Goal: Task Accomplishment & Management: Use online tool/utility

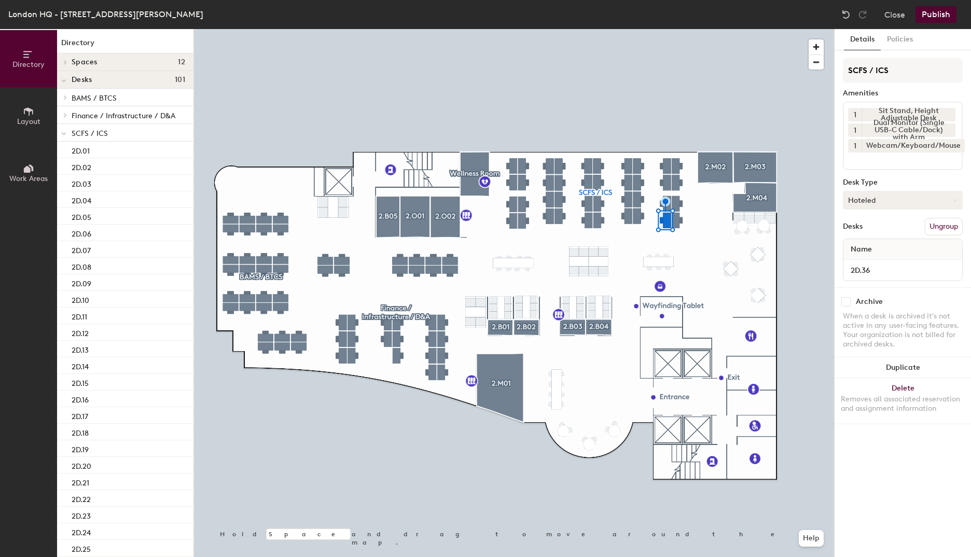
click at [893, 200] on button "Hoteled" at bounding box center [903, 200] width 120 height 19
click at [867, 230] on div "Assigned" at bounding box center [895, 233] width 104 height 16
click at [866, 204] on button "Assigned" at bounding box center [903, 200] width 120 height 19
click at [858, 247] on div "Hot" at bounding box center [895, 248] width 104 height 16
click at [859, 202] on button "Hot" at bounding box center [903, 200] width 120 height 19
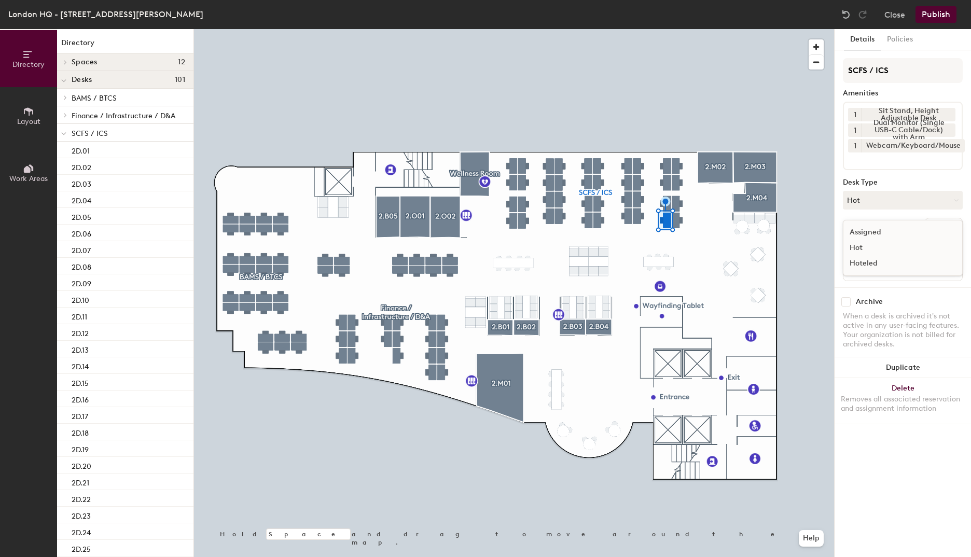
click at [853, 262] on div "Hoteled" at bounding box center [895, 264] width 104 height 16
click at [844, 300] on input "checkbox" at bounding box center [845, 301] width 9 height 9
checkbox input "true"
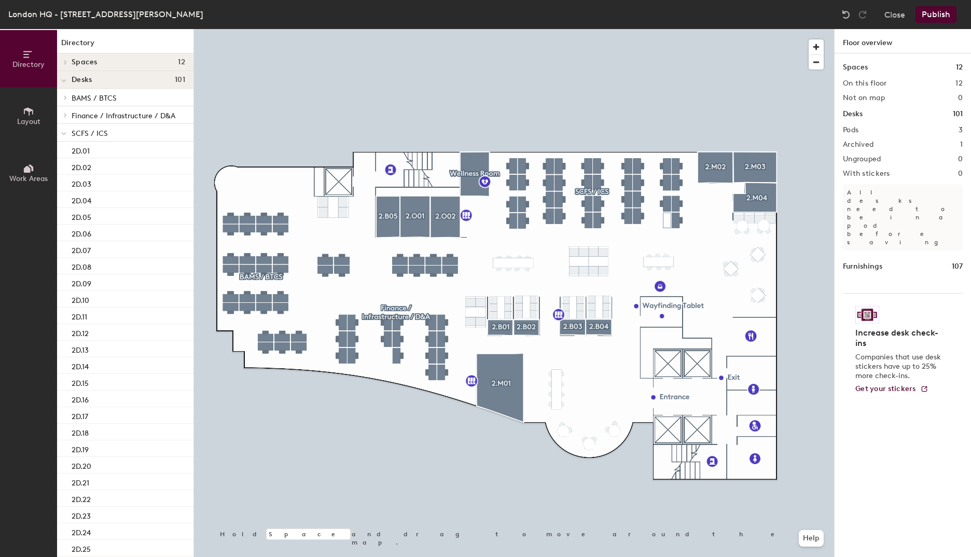
click at [946, 14] on button "Publish" at bounding box center [935, 14] width 41 height 17
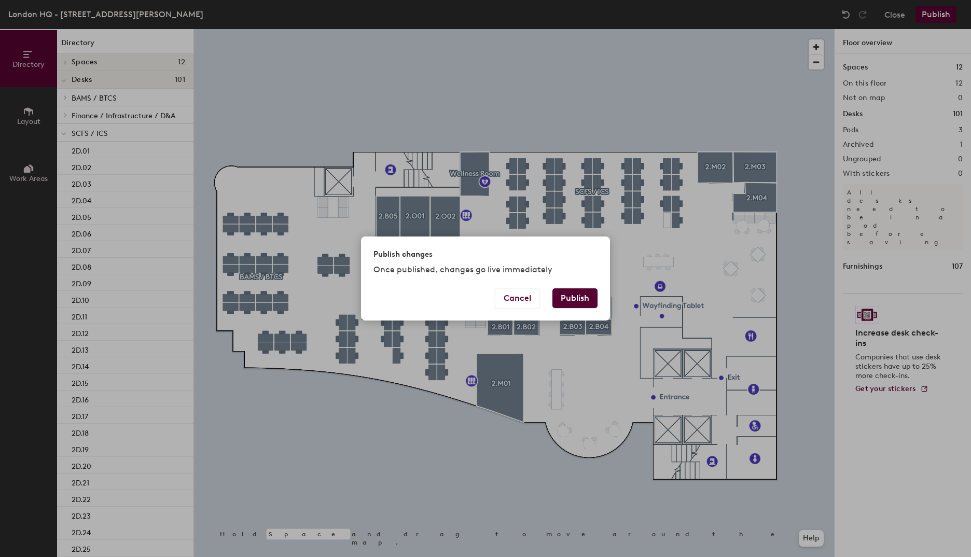
click at [570, 297] on button "Publish" at bounding box center [574, 298] width 45 height 20
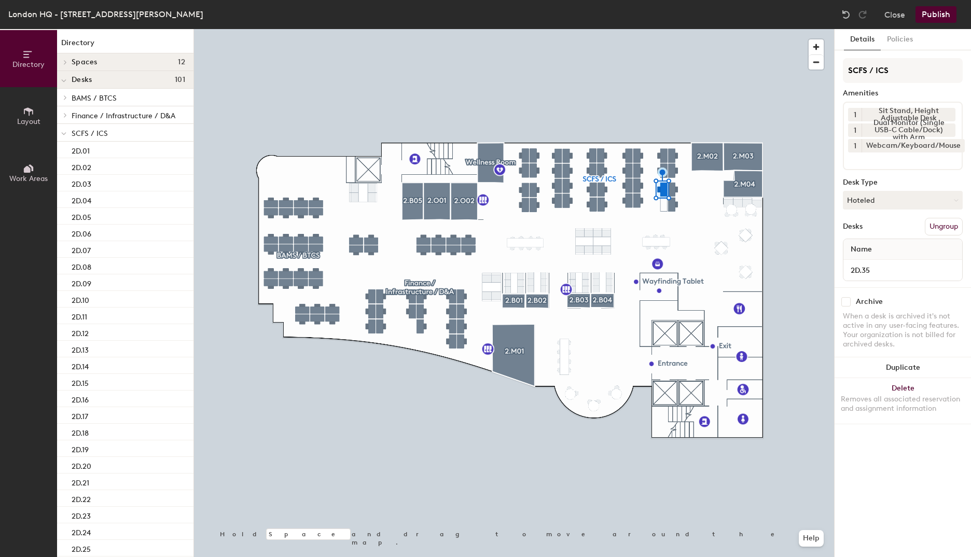
click at [847, 302] on input "checkbox" at bounding box center [845, 301] width 9 height 9
checkbox input "true"
click at [932, 16] on button "Publish" at bounding box center [935, 14] width 41 height 17
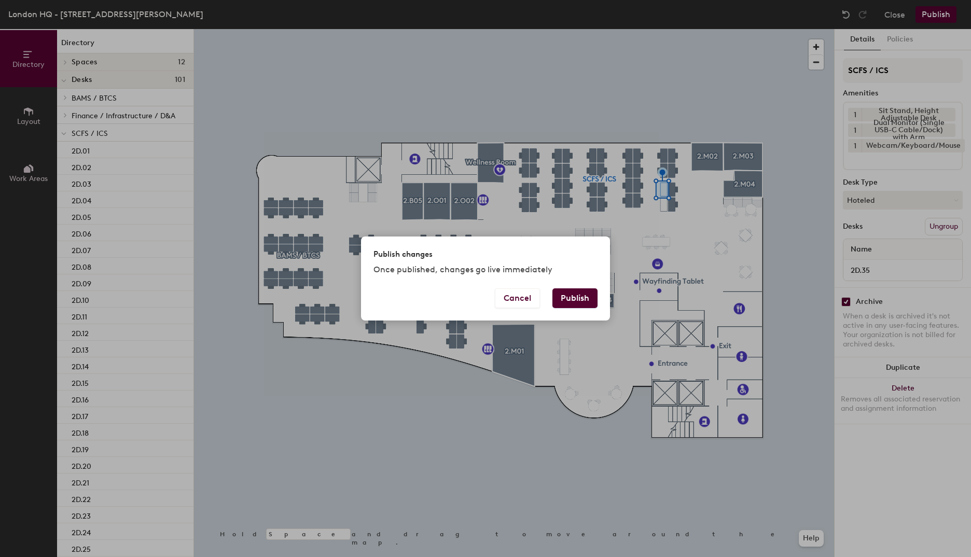
click at [574, 300] on button "Publish" at bounding box center [574, 298] width 45 height 20
